Goal: Task Accomplishment & Management: Manage account settings

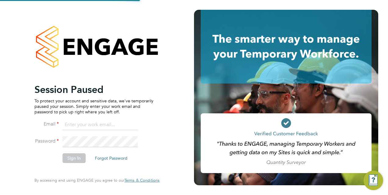
type input "[EMAIL_ADDRESS][DOMAIN_NAME]"
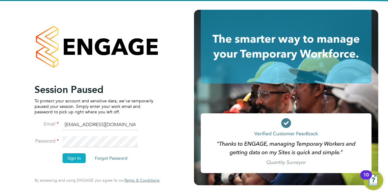
click at [71, 155] on button "Sign In" at bounding box center [73, 158] width 23 height 10
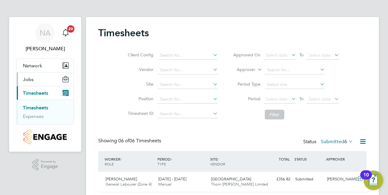
click at [30, 76] on button "Jobs" at bounding box center [45, 79] width 57 height 13
click at [31, 81] on span "Jobs" at bounding box center [28, 79] width 11 height 6
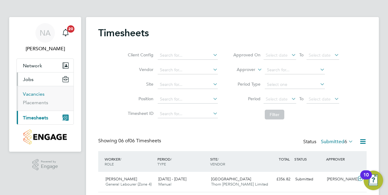
click at [33, 96] on link "Vacancies" at bounding box center [34, 94] width 22 height 6
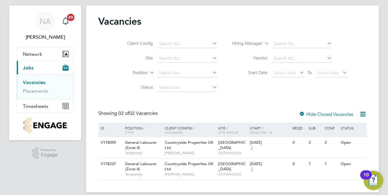
scroll to position [18, 0]
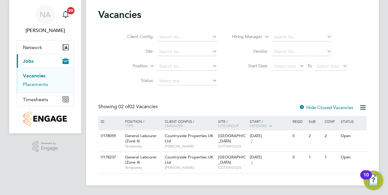
click at [34, 85] on link "Placements" at bounding box center [35, 84] width 25 height 6
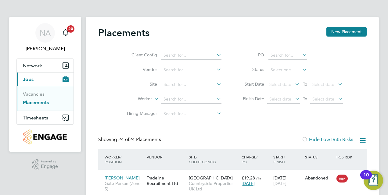
scroll to position [3, 3]
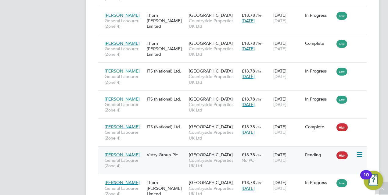
click at [360, 154] on icon at bounding box center [359, 154] width 6 height 7
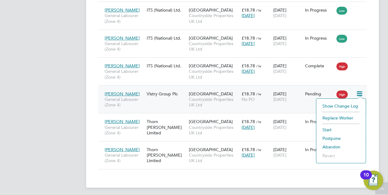
click at [124, 92] on span "[PERSON_NAME]" at bounding box center [122, 93] width 35 height 5
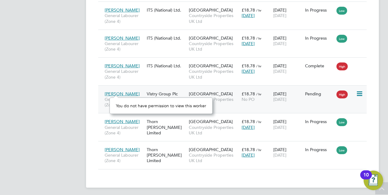
click at [160, 91] on div "Vistry Group Plc" at bounding box center [166, 94] width 42 height 12
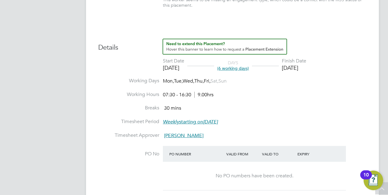
scroll to position [213, 0]
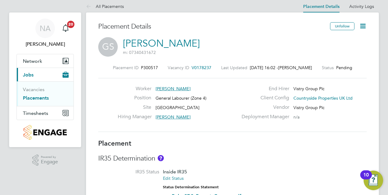
click at [39, 98] on link "Placements" at bounding box center [36, 98] width 26 height 6
